Goal: Information Seeking & Learning: Learn about a topic

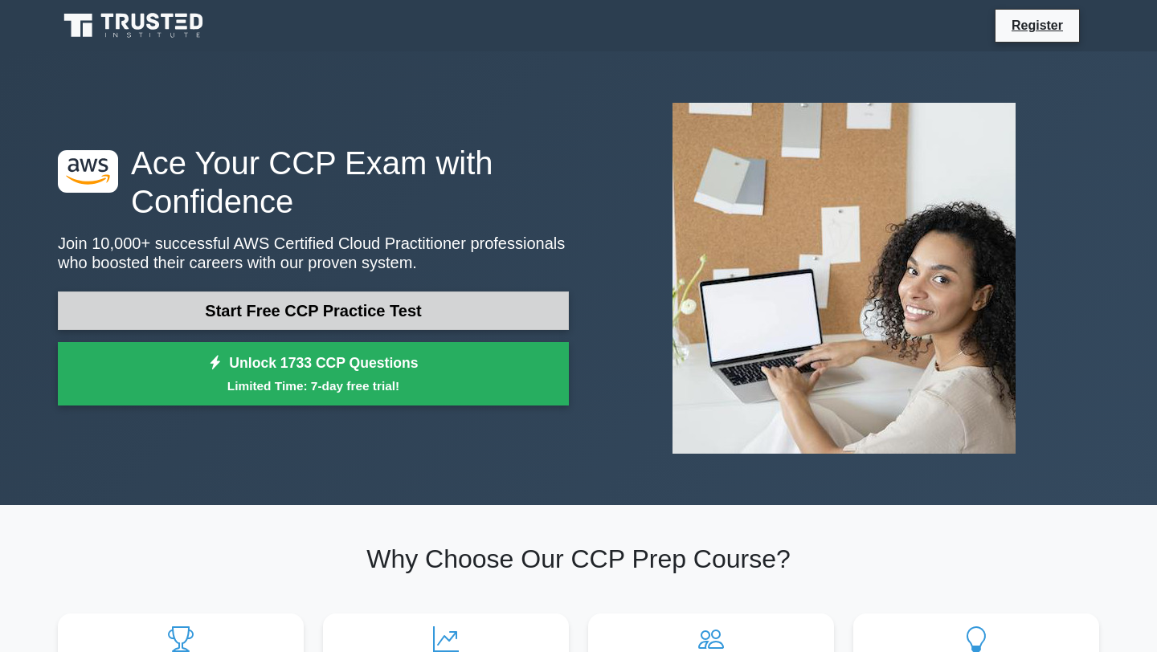
click at [369, 316] on link "Start Free CCP Practice Test" at bounding box center [313, 311] width 511 height 39
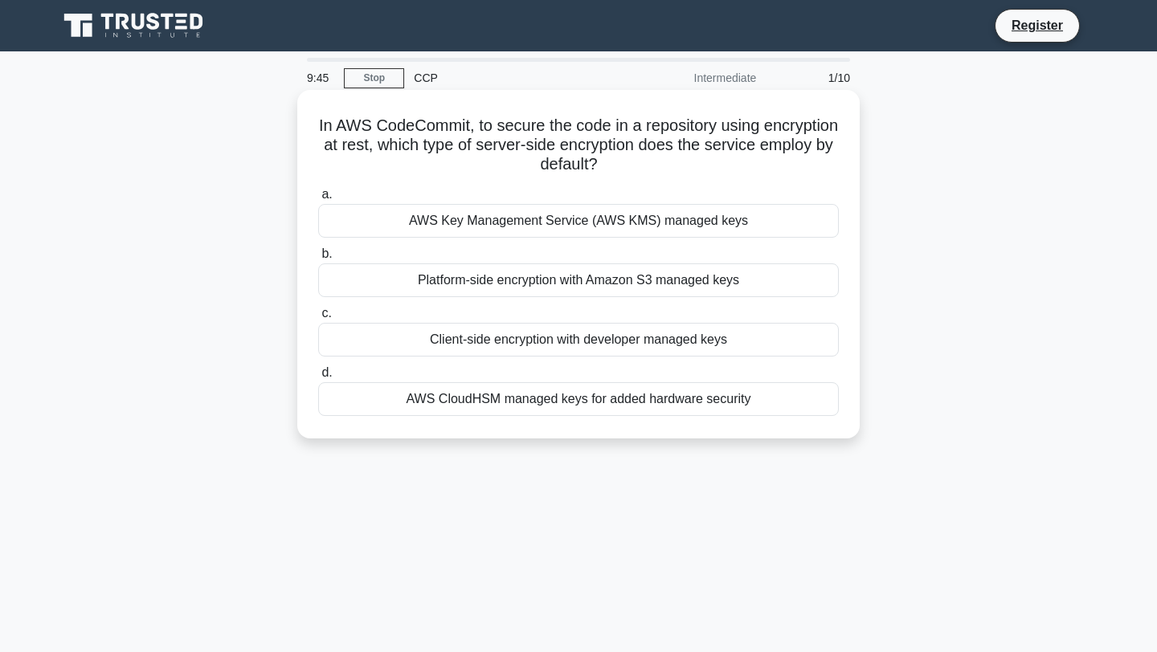
click at [586, 222] on div "AWS Key Management Service (AWS KMS) managed keys" at bounding box center [578, 221] width 520 height 34
click at [318, 200] on input "a. AWS Key Management Service (AWS KMS) managed keys" at bounding box center [318, 195] width 0 height 10
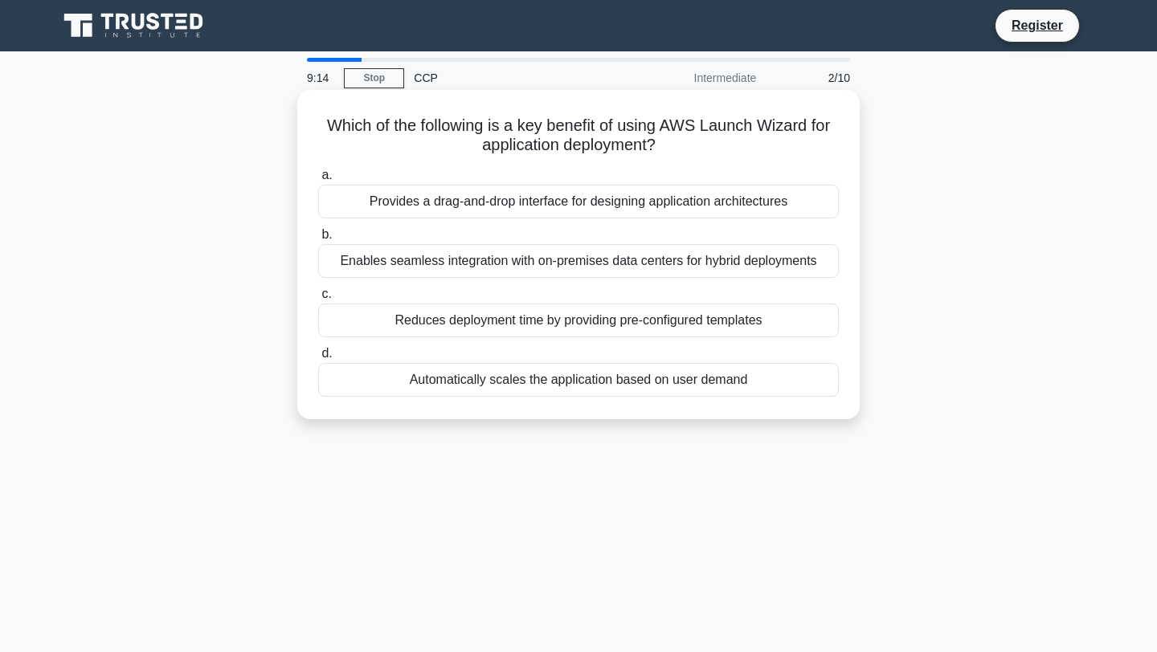
click at [535, 382] on div "Automatically scales the application based on user demand" at bounding box center [578, 380] width 520 height 34
click at [318, 359] on input "d. Automatically scales the application based on user demand" at bounding box center [318, 354] width 0 height 10
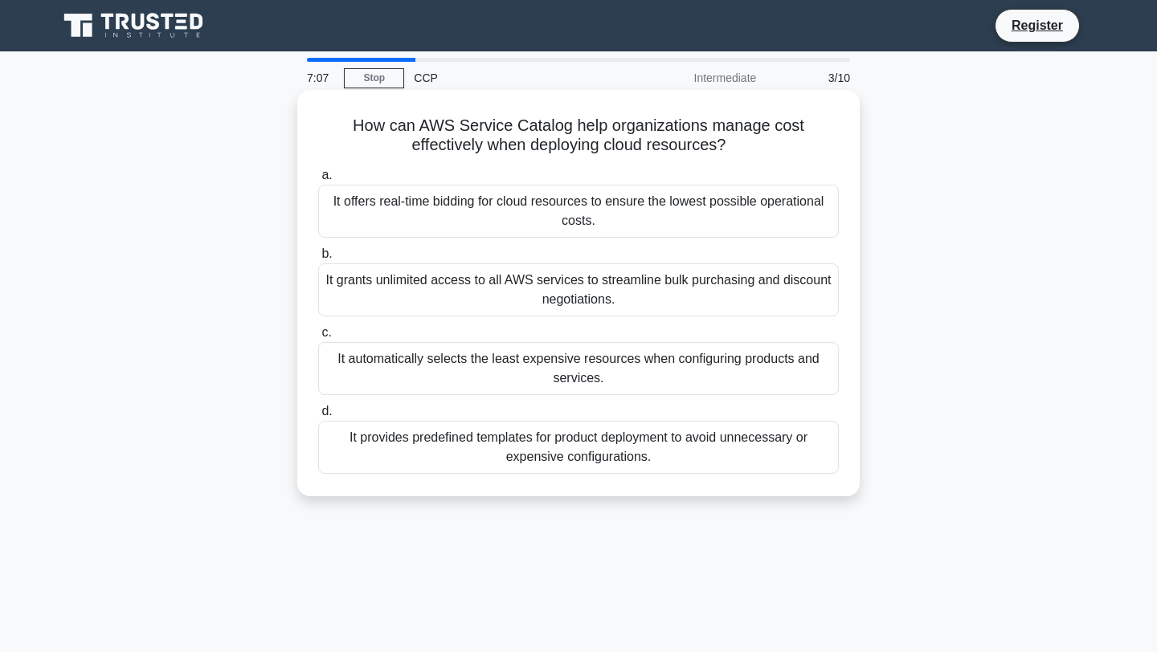
click at [745, 230] on div "It offers real-time bidding for cloud resources to ensure the lowest possible o…" at bounding box center [578, 211] width 520 height 53
click at [318, 181] on input "a. It offers real-time bidding for cloud resources to ensure the lowest possibl…" at bounding box center [318, 175] width 0 height 10
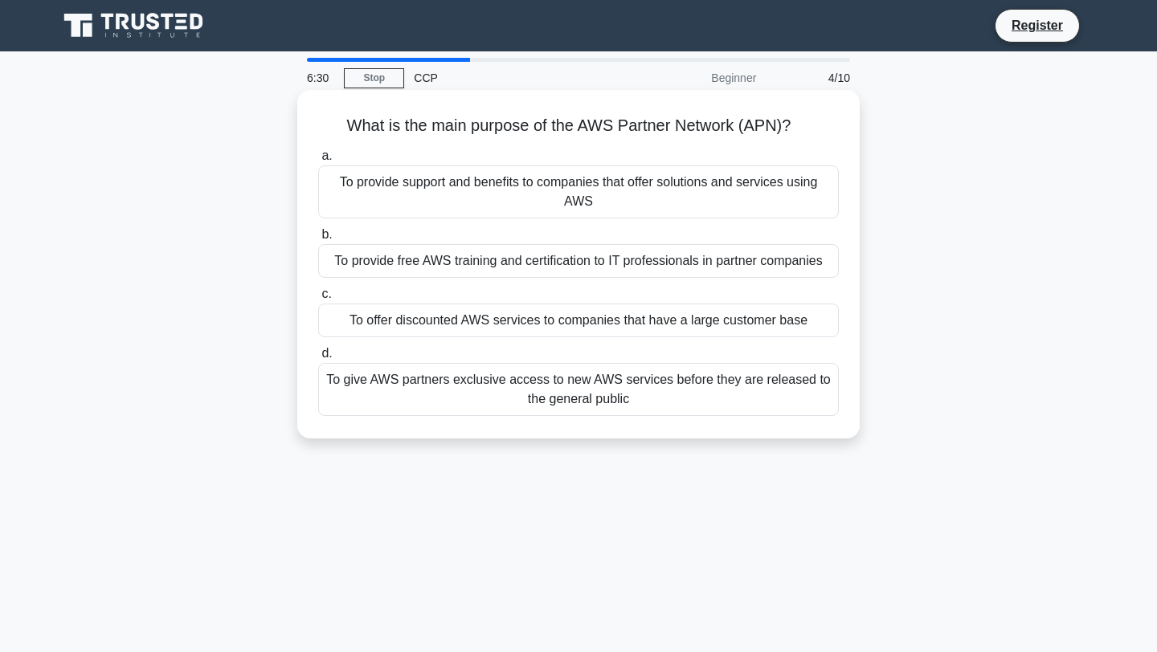
click at [601, 215] on div "To provide support and benefits to companies that offer solutions and services …" at bounding box center [578, 191] width 520 height 53
click at [318, 161] on input "a. To provide support and benefits to companies that offer solutions and servic…" at bounding box center [318, 156] width 0 height 10
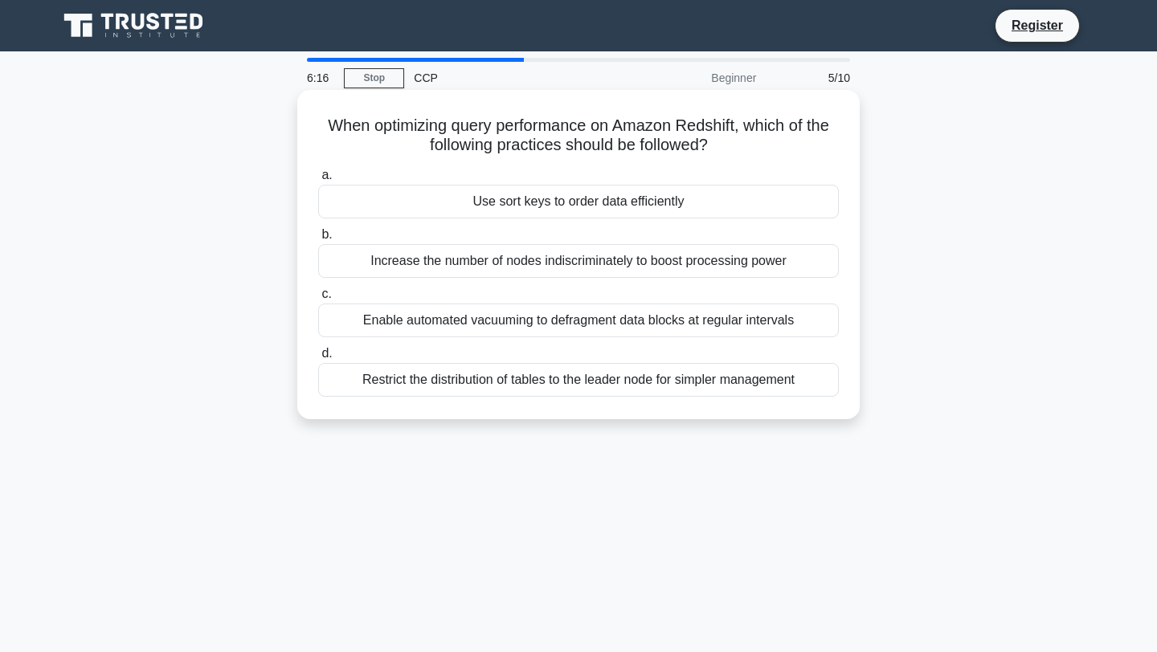
click at [516, 329] on div "Enable automated vacuuming to defragment data blocks at regular intervals" at bounding box center [578, 321] width 520 height 34
click at [318, 300] on input "c. Enable automated vacuuming to defragment data blocks at regular intervals" at bounding box center [318, 294] width 0 height 10
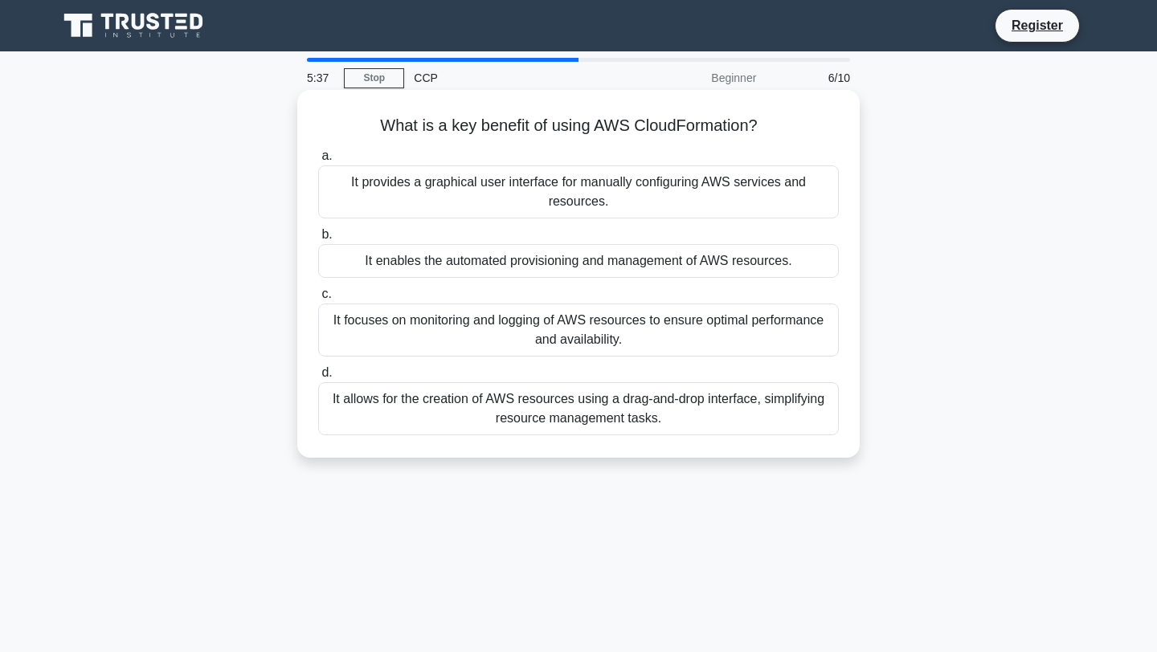
click at [602, 410] on div "It allows for the creation of AWS resources using a drag-and-drop interface, si…" at bounding box center [578, 408] width 520 height 53
click at [318, 378] on input "d. It allows for the creation of AWS resources using a drag-and-drop interface,…" at bounding box center [318, 373] width 0 height 10
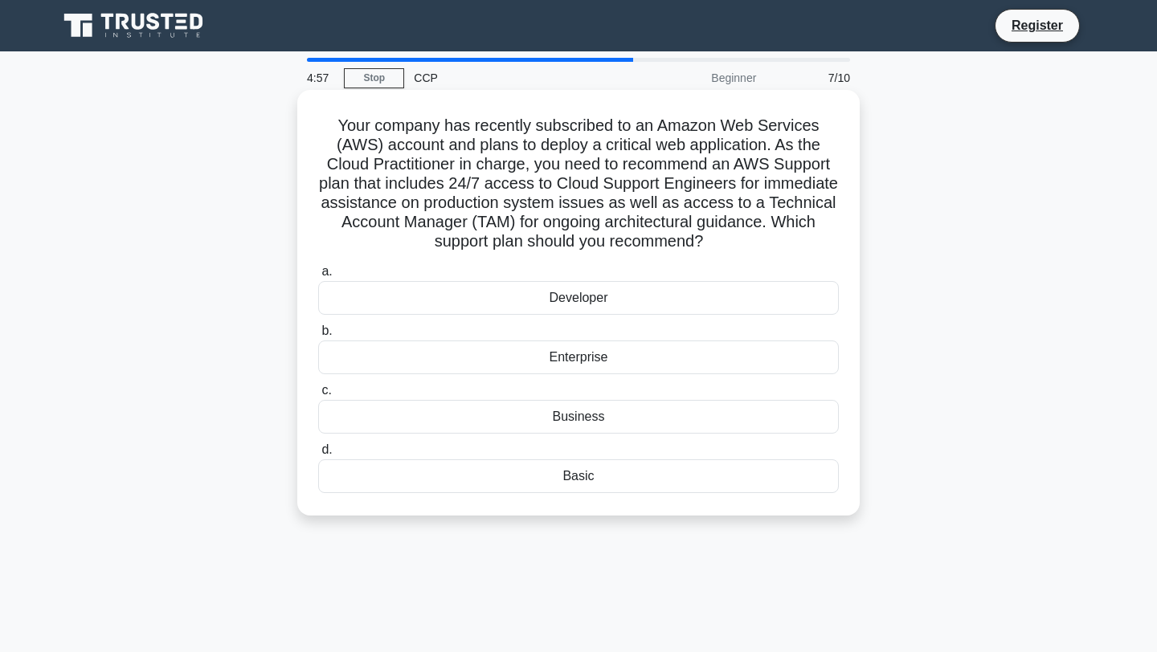
click at [622, 419] on div "Business" at bounding box center [578, 417] width 520 height 34
click at [318, 396] on input "c. Business" at bounding box center [318, 391] width 0 height 10
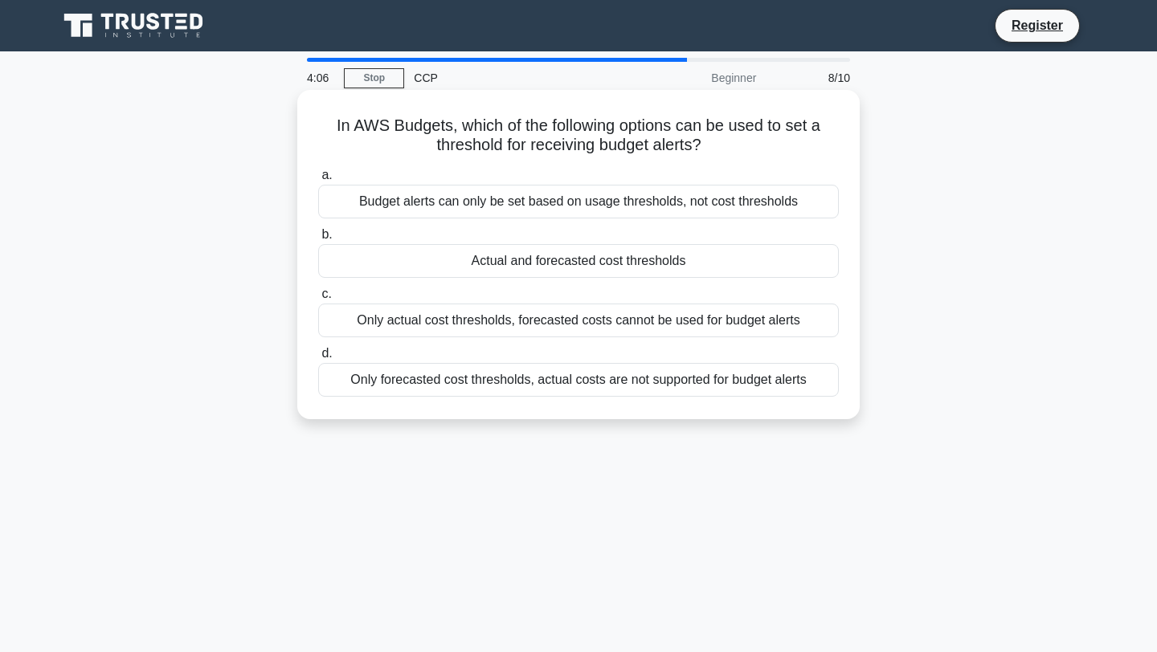
click at [571, 272] on div "Actual and forecasted cost thresholds" at bounding box center [578, 261] width 520 height 34
click at [318, 240] on input "b. Actual and forecasted cost thresholds" at bounding box center [318, 235] width 0 height 10
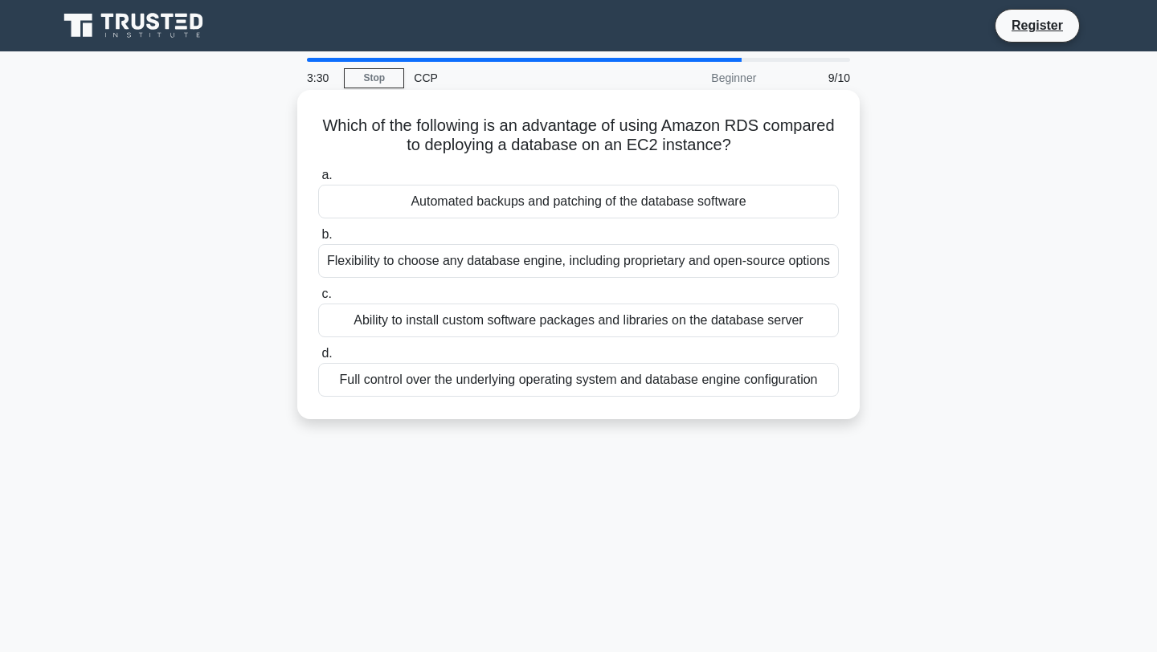
click at [512, 268] on div "Flexibility to choose any database engine, including proprietary and open-sourc…" at bounding box center [578, 261] width 520 height 34
click at [318, 240] on input "b. Flexibility to choose any database engine, including proprietary and open-so…" at bounding box center [318, 235] width 0 height 10
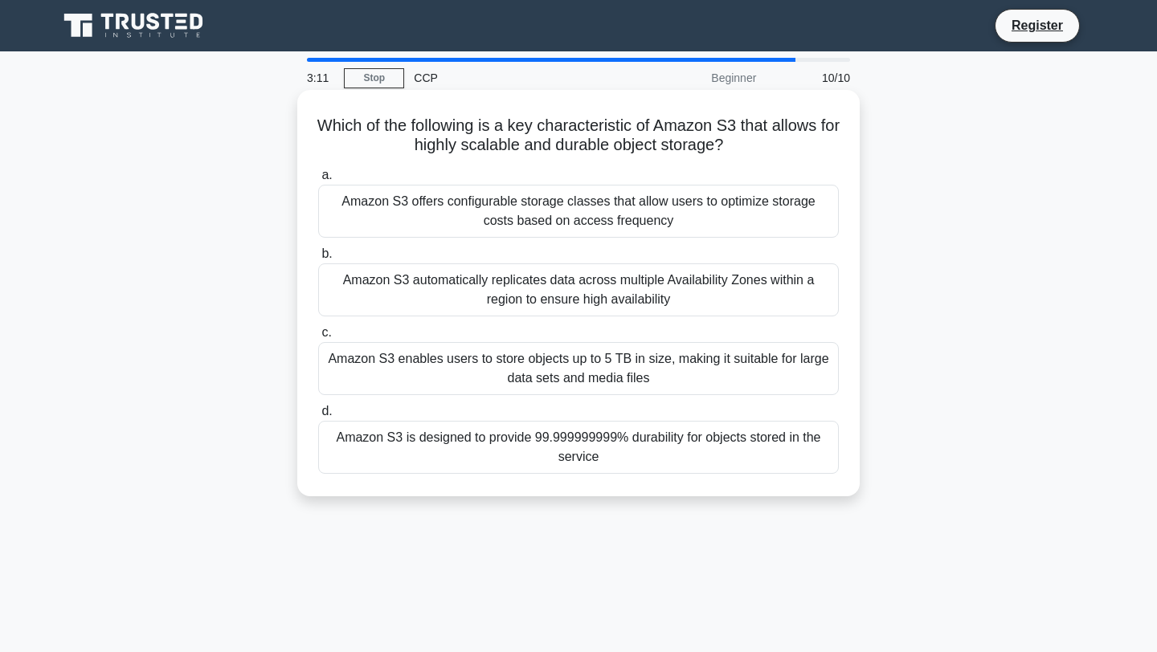
click at [644, 227] on div "Amazon S3 offers configurable storage classes that allow users to optimize stor…" at bounding box center [578, 211] width 520 height 53
click at [318, 181] on input "a. Amazon S3 offers configurable storage classes that allow users to optimize s…" at bounding box center [318, 175] width 0 height 10
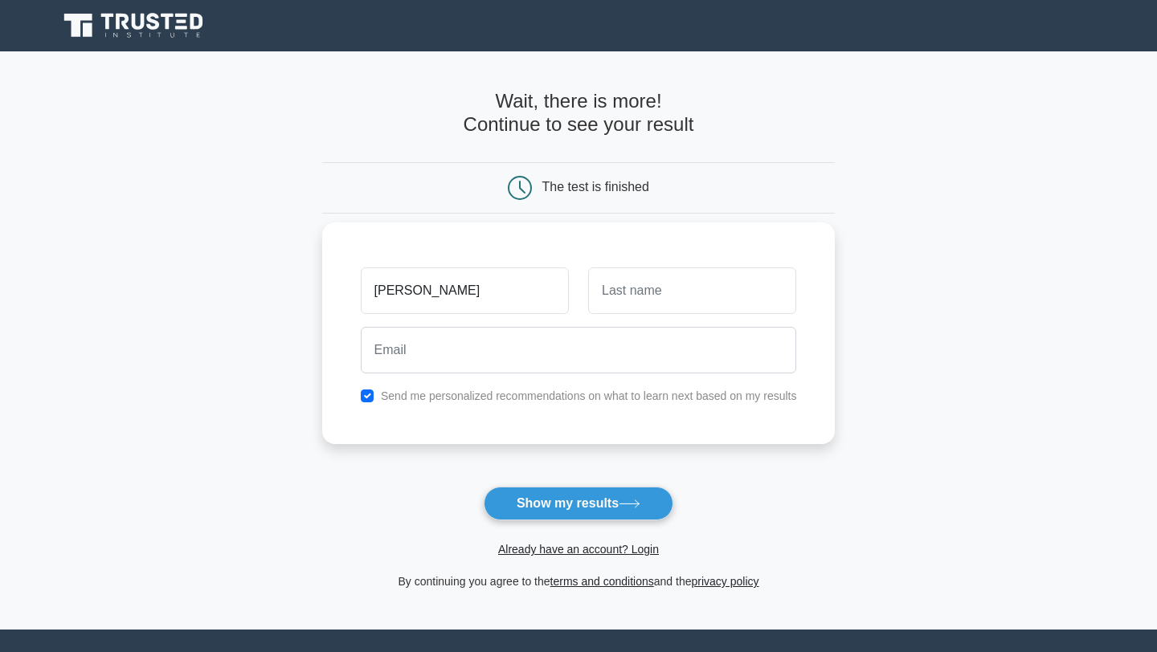
type input "[PERSON_NAME]"
click at [699, 310] on input "text" at bounding box center [692, 290] width 208 height 47
type input "[PERSON_NAME]"
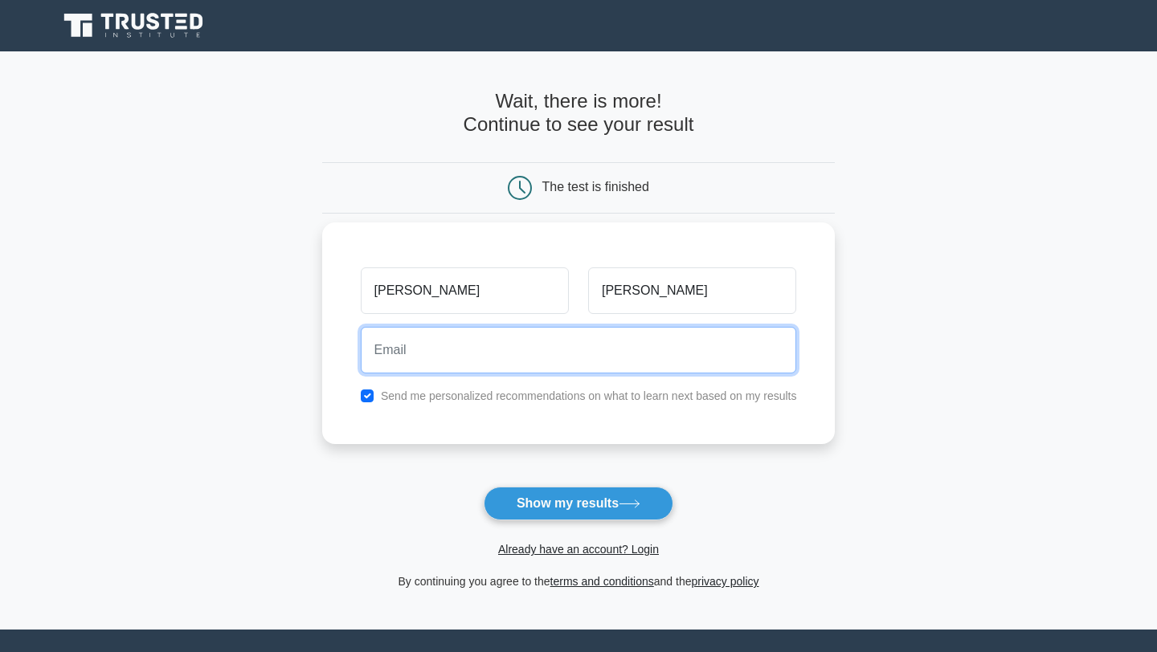
click at [537, 367] on input "email" at bounding box center [579, 350] width 436 height 47
type input "jmtharunchari@gmail.com"
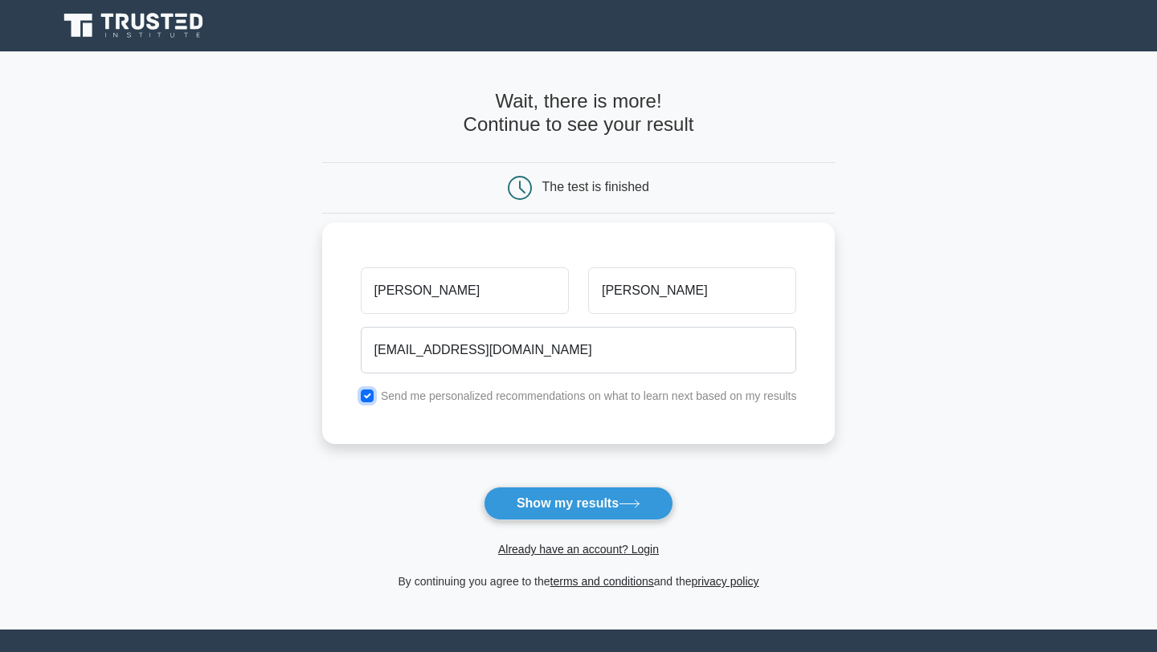
click at [370, 398] on input "checkbox" at bounding box center [367, 396] width 13 height 13
checkbox input "false"
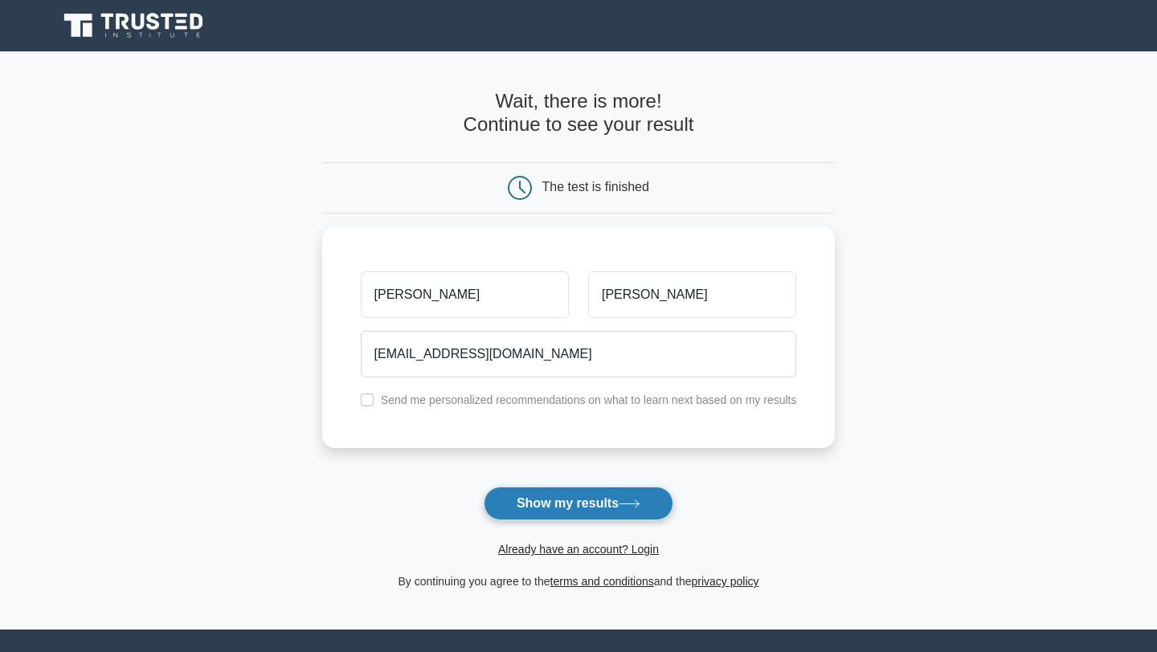
click at [638, 501] on icon at bounding box center [629, 504] width 22 height 9
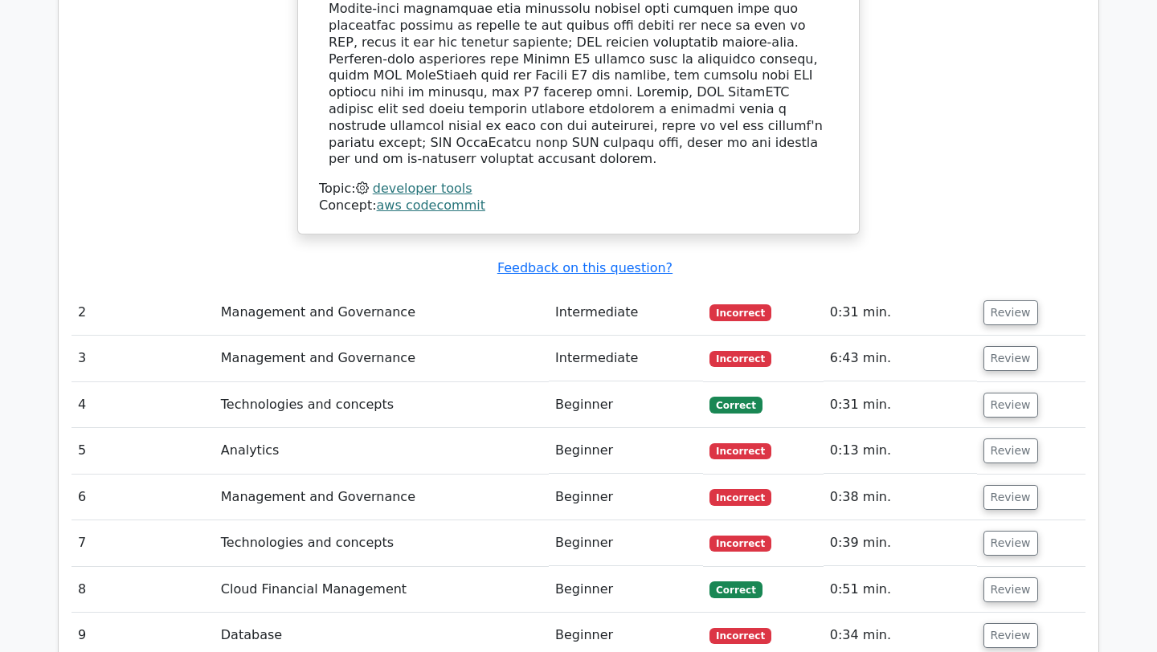
scroll to position [1857, 0]
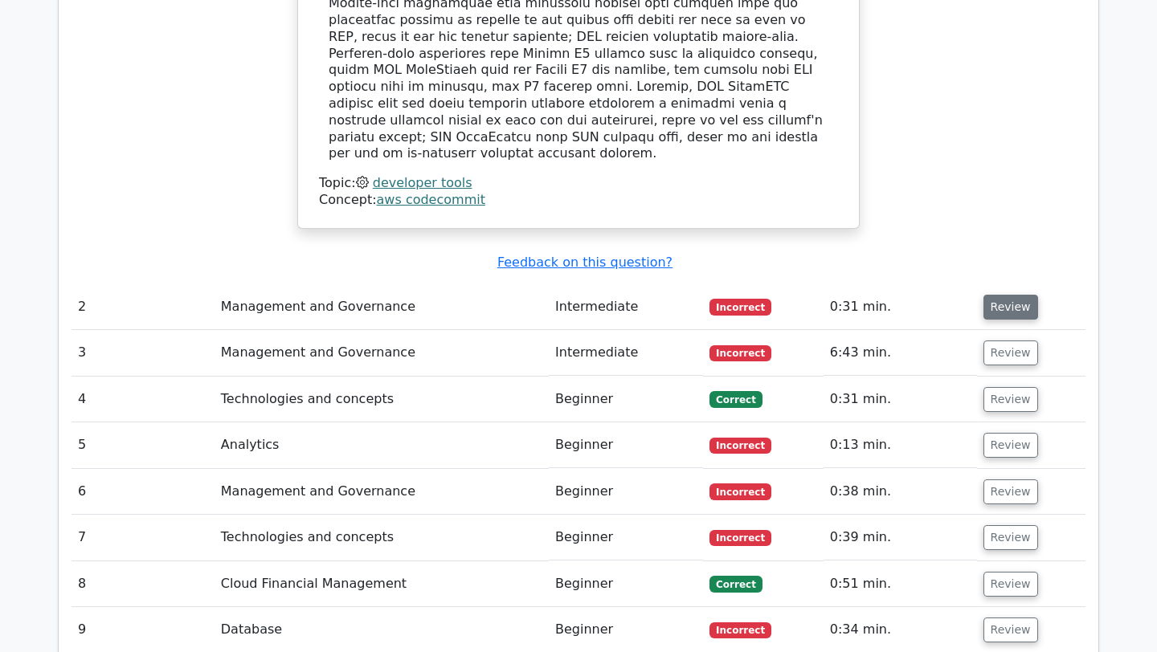
click at [1015, 295] on button "Review" at bounding box center [1010, 307] width 55 height 25
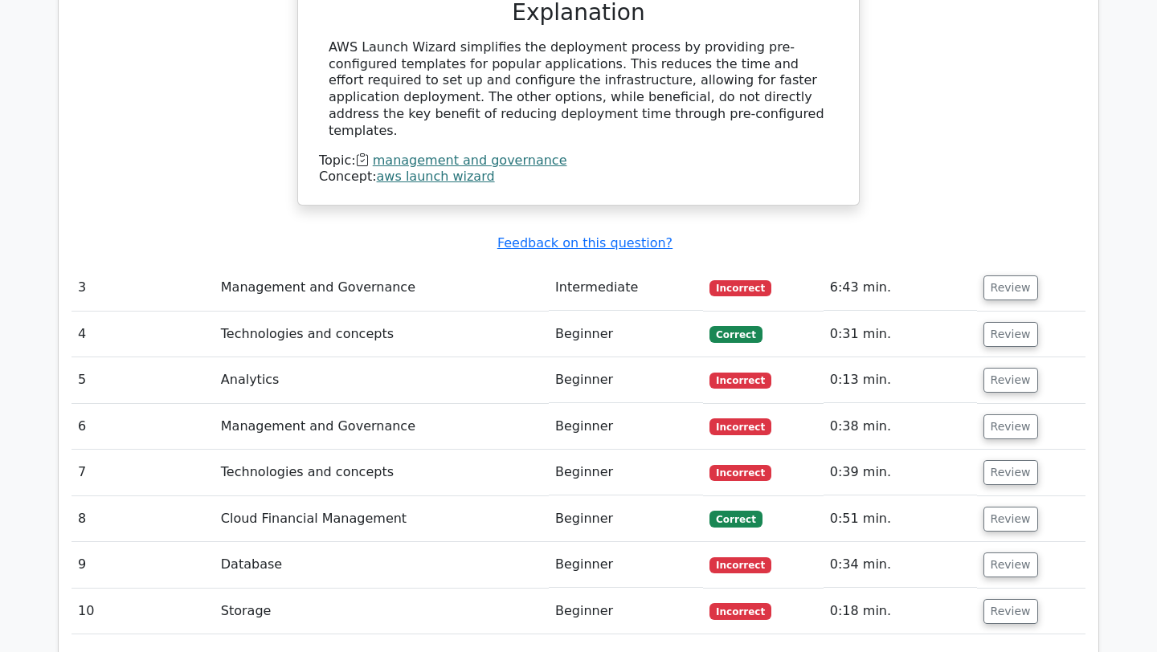
scroll to position [2550, 0]
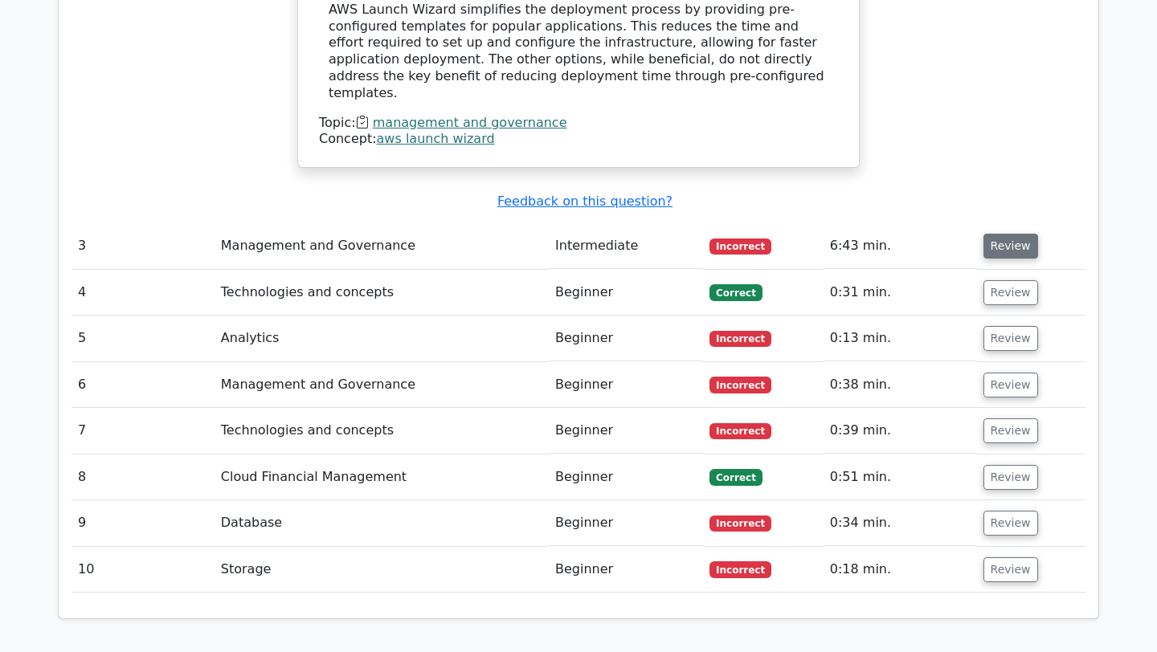
click at [997, 234] on button "Review" at bounding box center [1010, 246] width 55 height 25
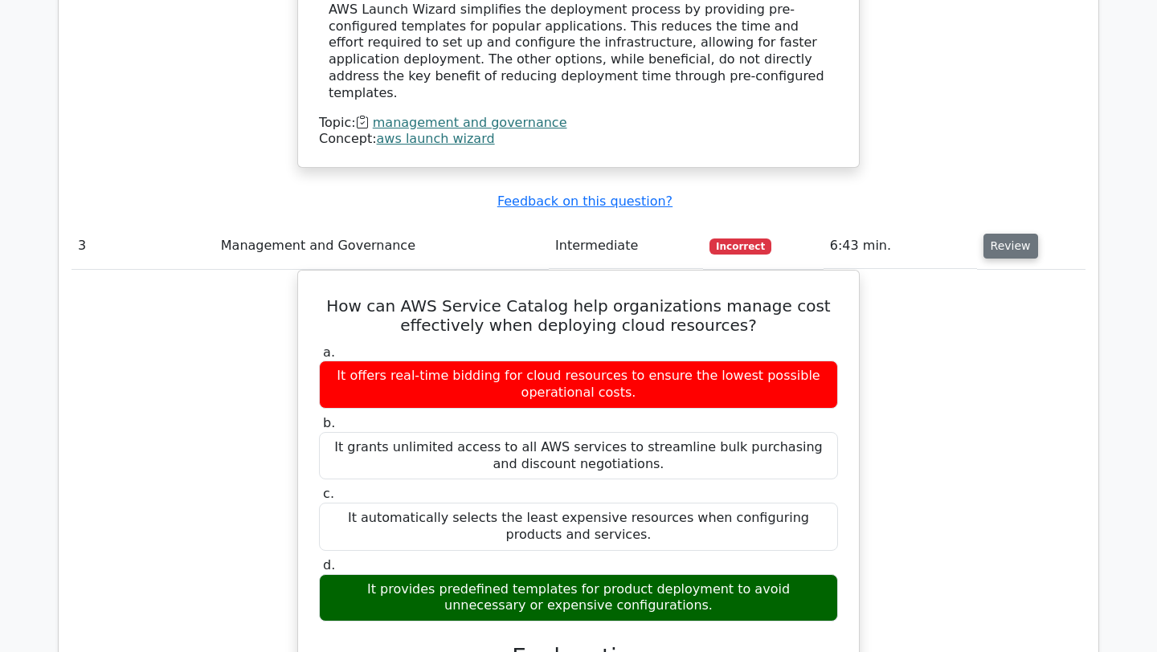
click at [1002, 234] on button "Review" at bounding box center [1010, 246] width 55 height 25
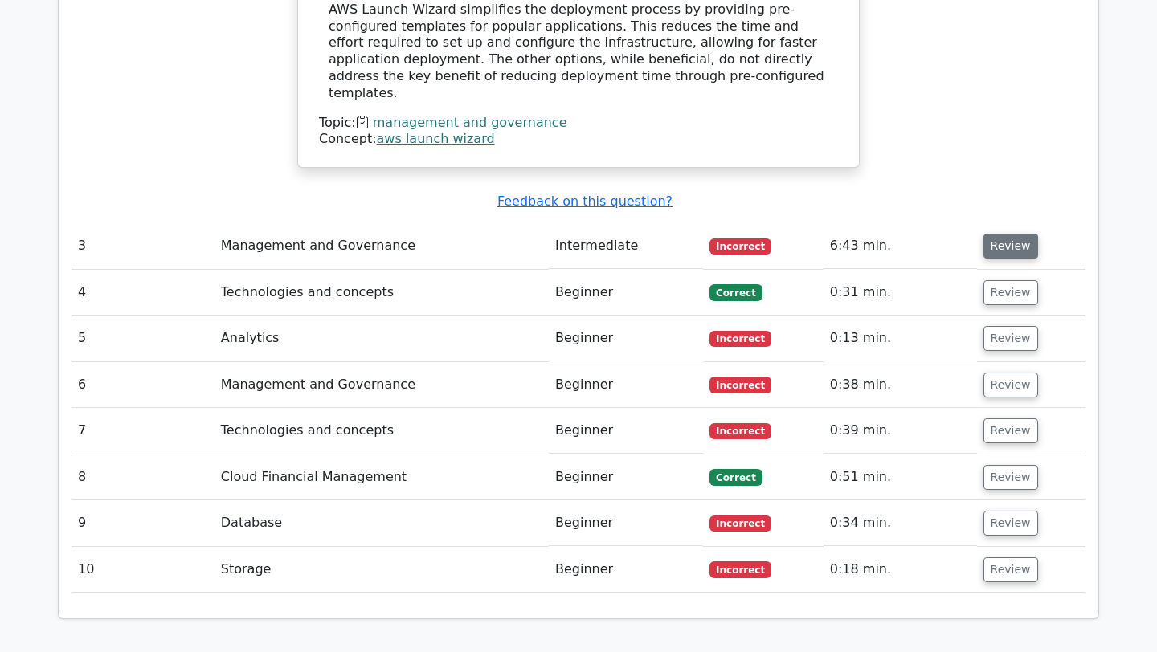
click at [1002, 234] on button "Review" at bounding box center [1010, 246] width 55 height 25
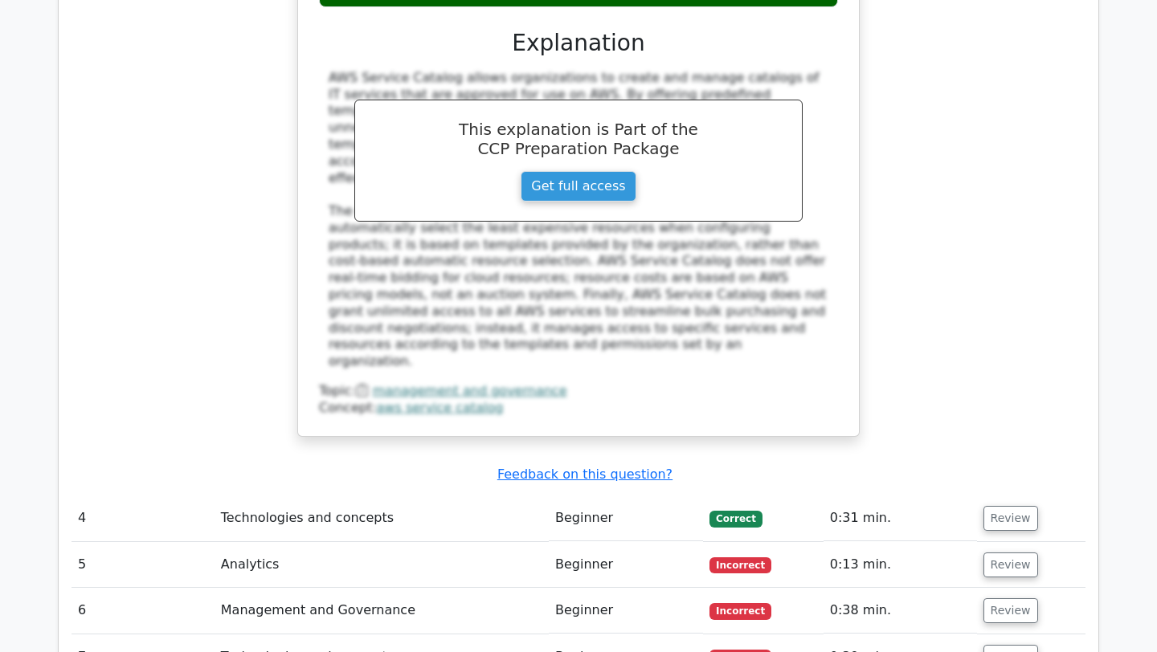
scroll to position [3261, 0]
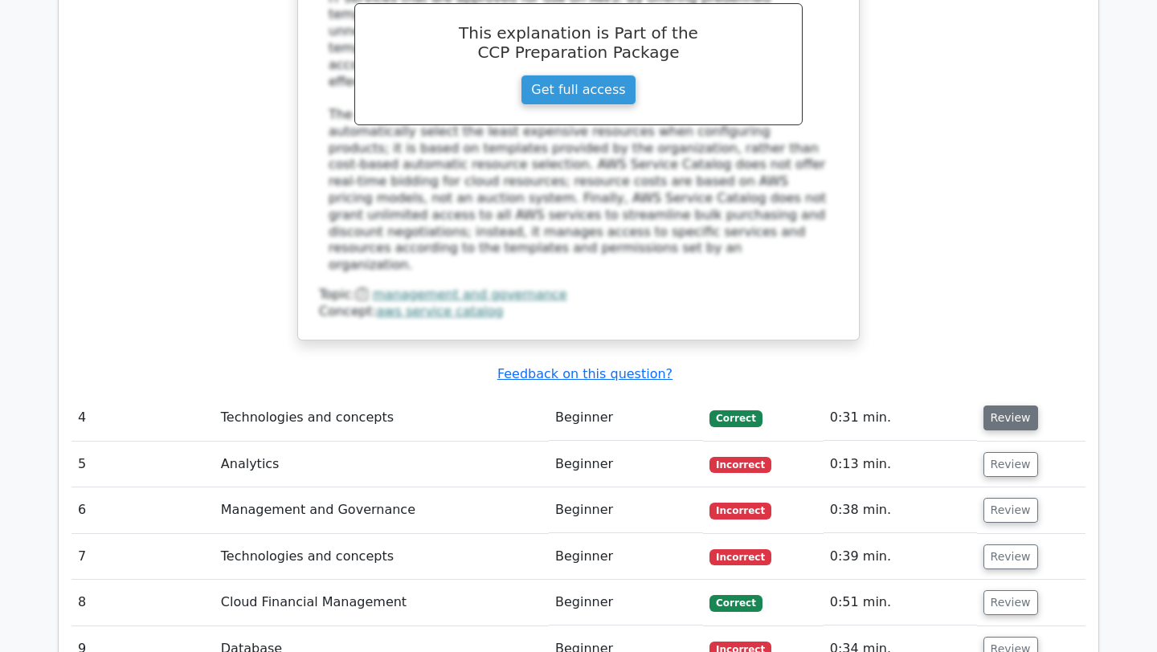
click at [1008, 406] on button "Review" at bounding box center [1010, 418] width 55 height 25
click at [996, 406] on button "Review" at bounding box center [1010, 418] width 55 height 25
click at [986, 406] on button "Review" at bounding box center [1010, 418] width 55 height 25
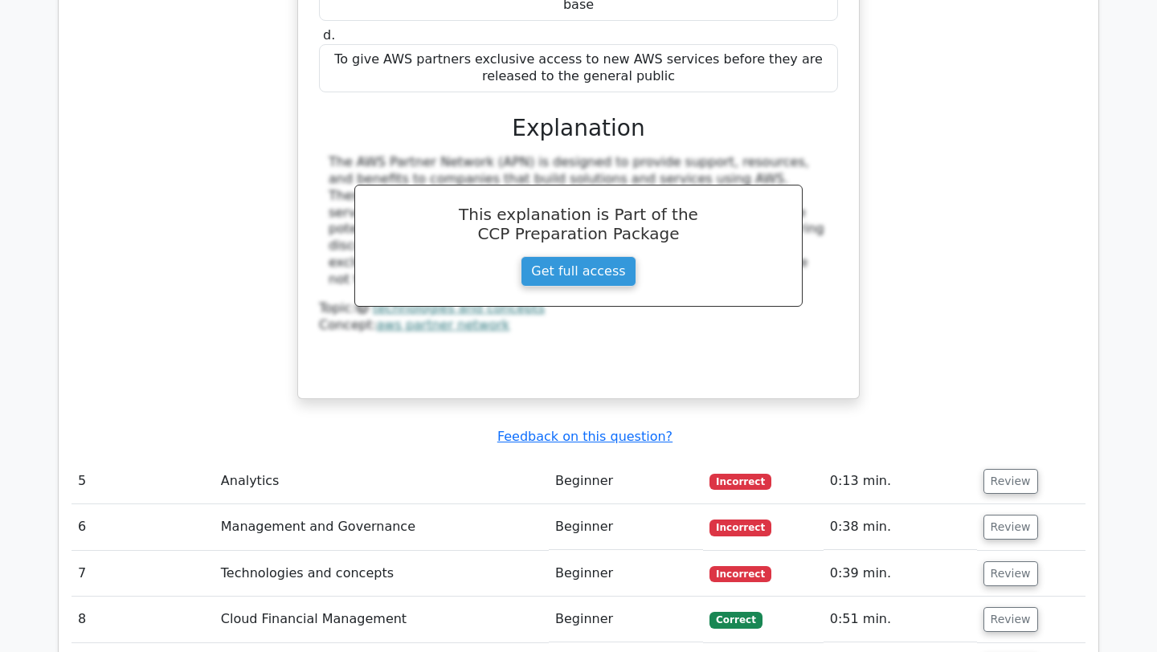
scroll to position [3950, 0]
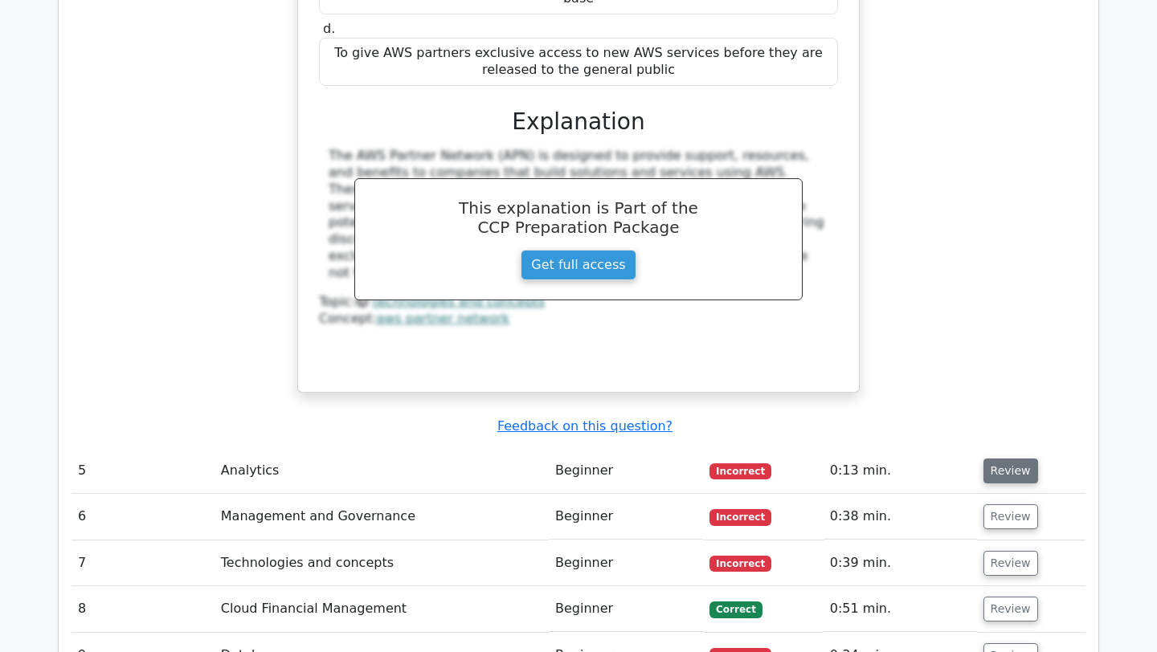
click at [993, 459] on button "Review" at bounding box center [1010, 471] width 55 height 25
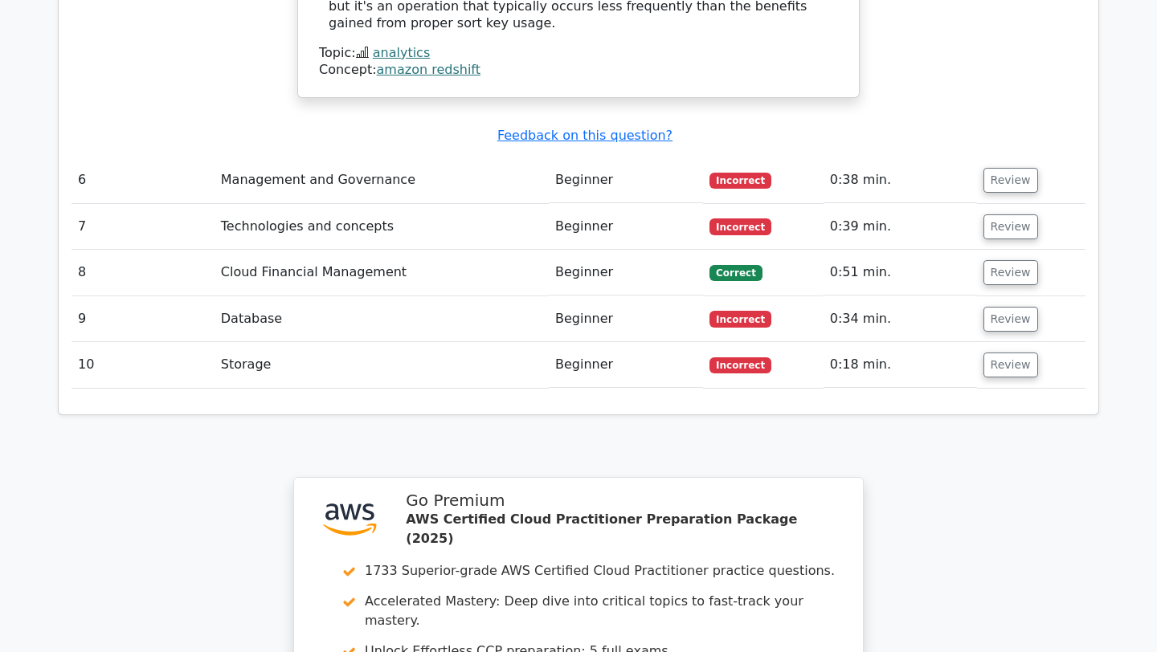
scroll to position [5061, 0]
